Goal: Navigation & Orientation: Find specific page/section

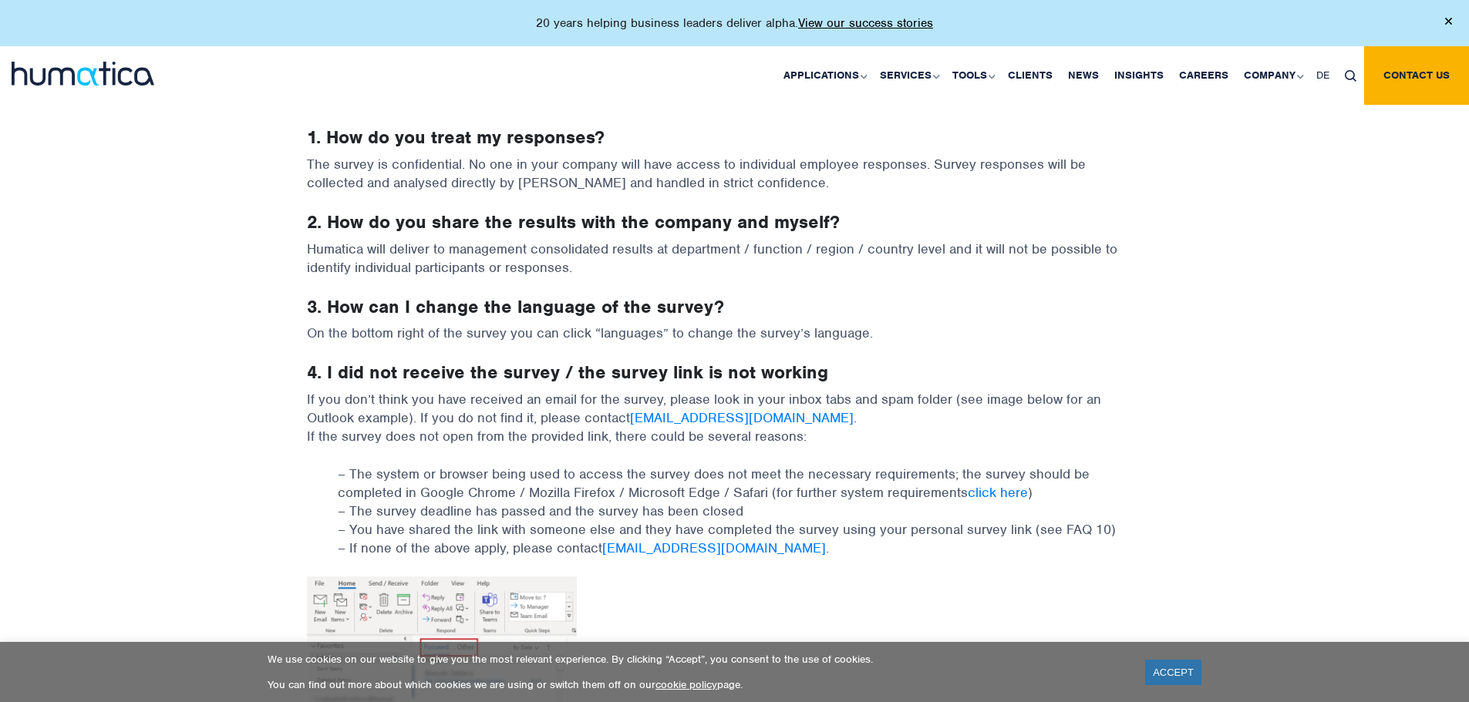
scroll to position [231, 0]
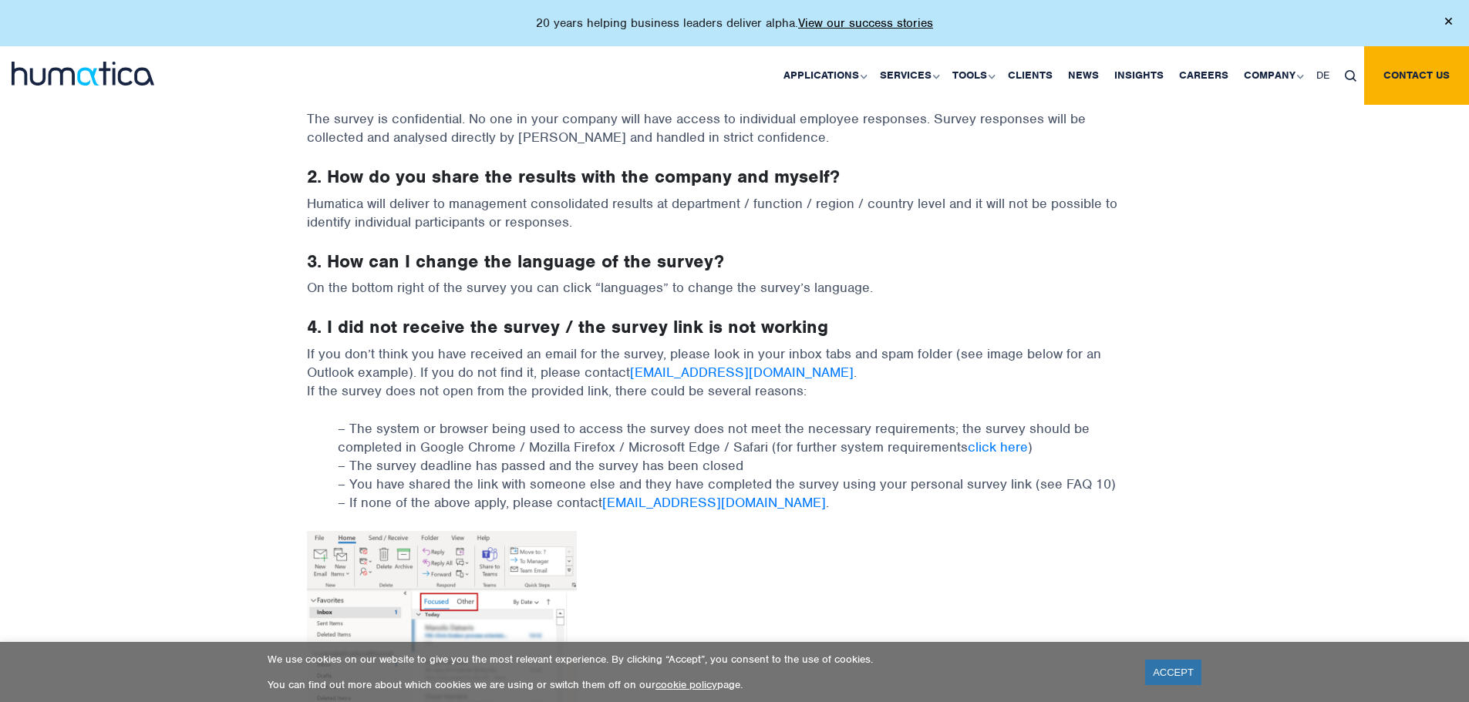
drag, startPoint x: 1158, startPoint y: 664, endPoint x: 1147, endPoint y: 655, distance: 14.2
click at [1158, 664] on link "ACCEPT" at bounding box center [1173, 672] width 56 height 25
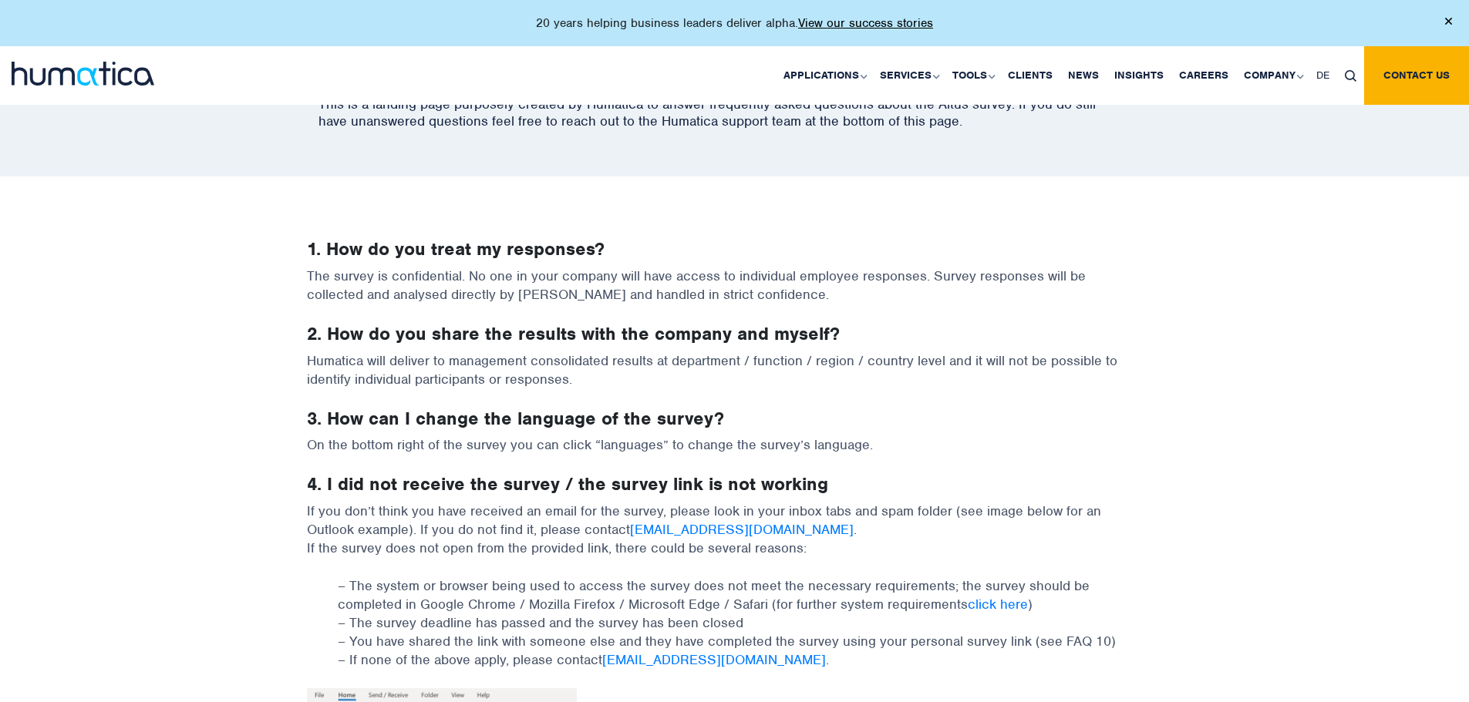
scroll to position [0, 0]
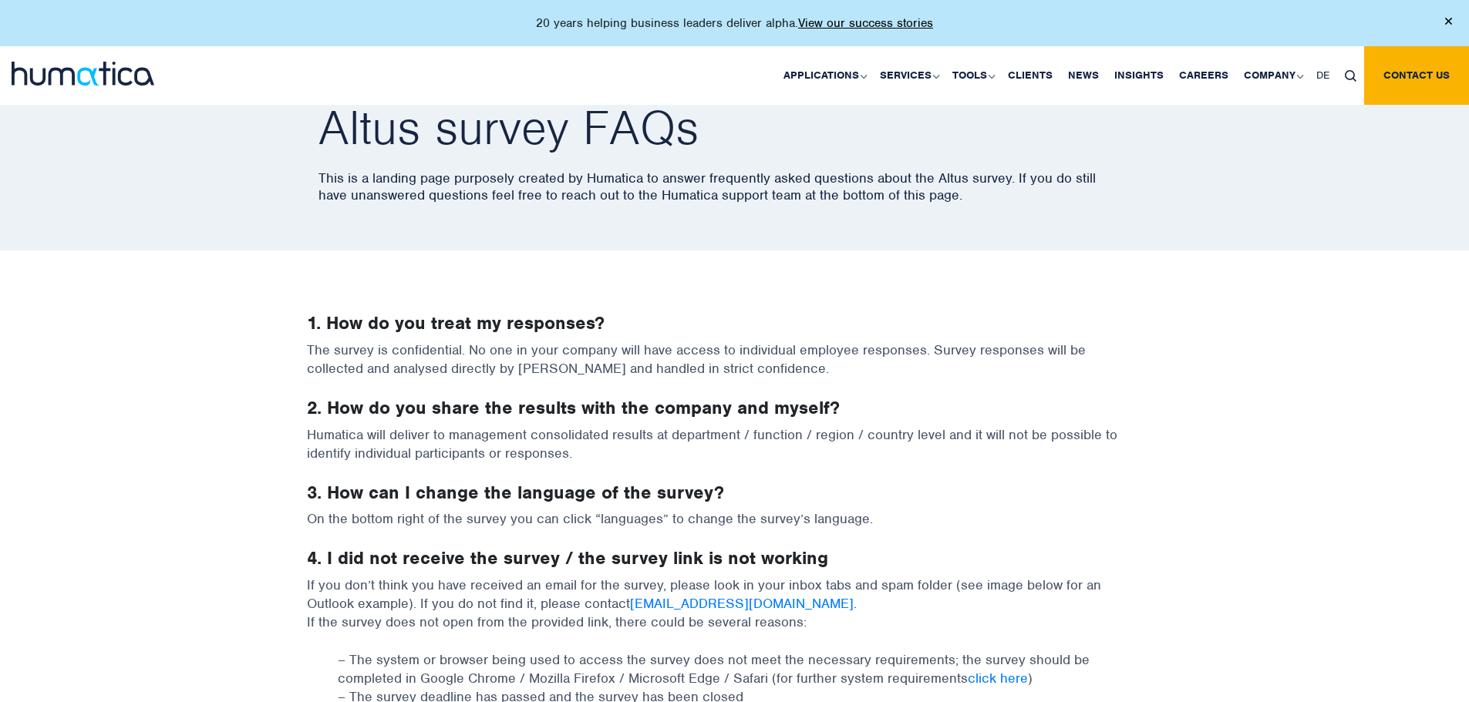
click at [145, 69] on img at bounding box center [83, 74] width 143 height 24
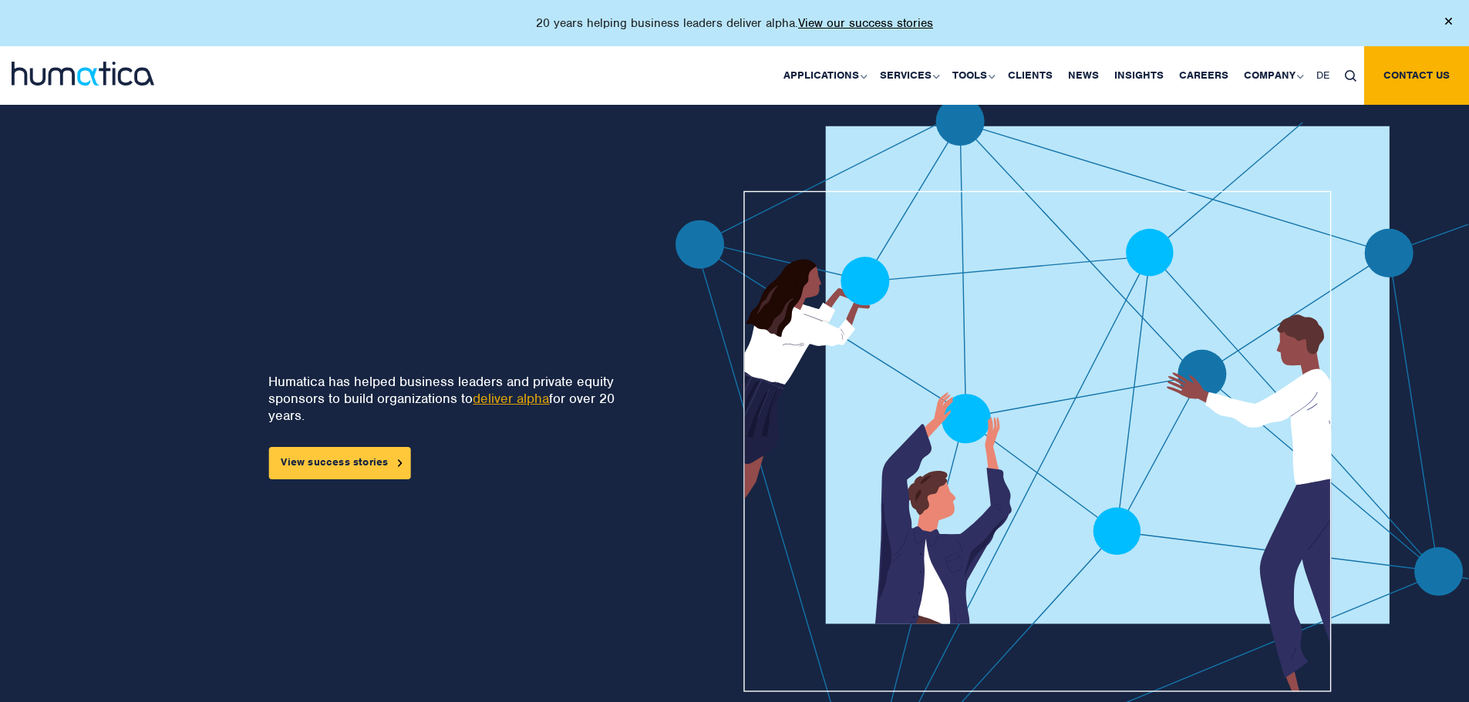
click at [372, 470] on link "View success stories" at bounding box center [339, 463] width 142 height 32
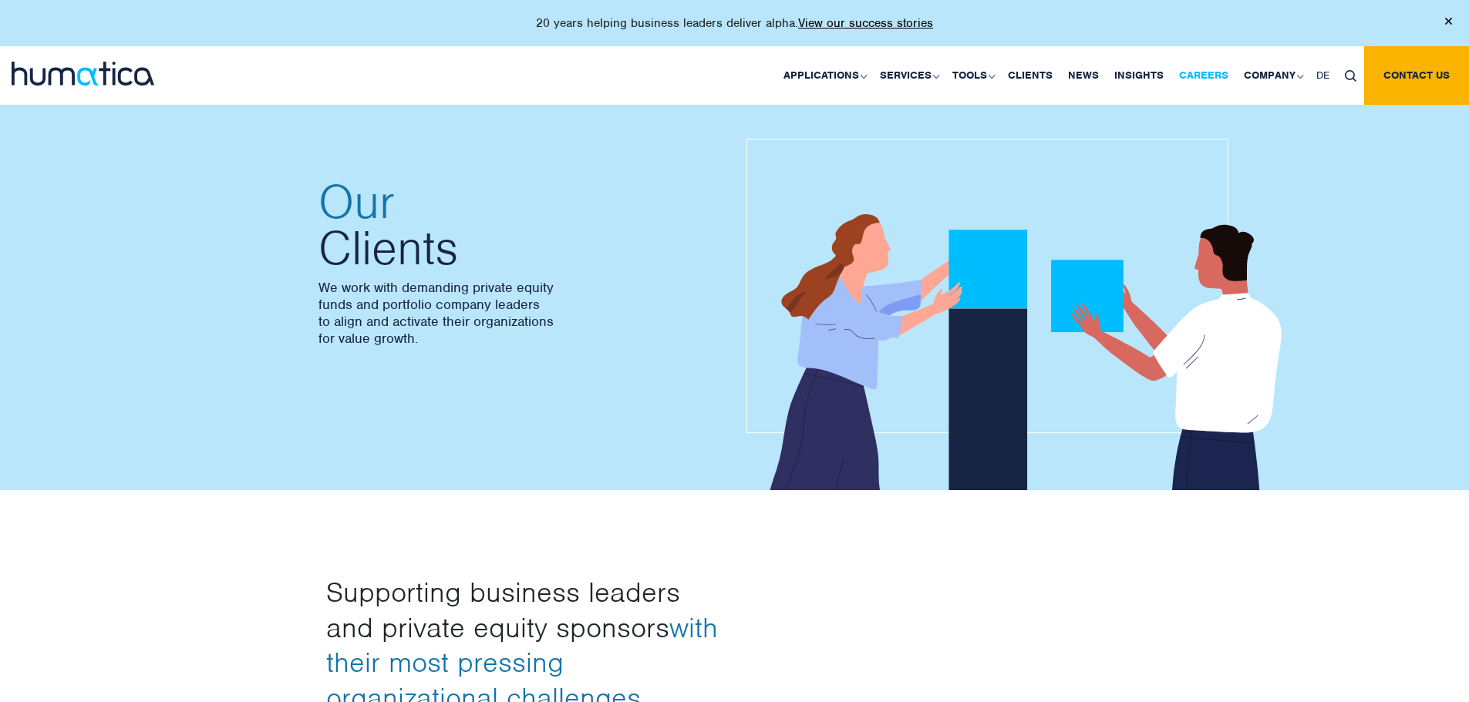
click at [1210, 87] on link "Careers" at bounding box center [1203, 75] width 65 height 59
